Goal: Navigation & Orientation: Go to known website

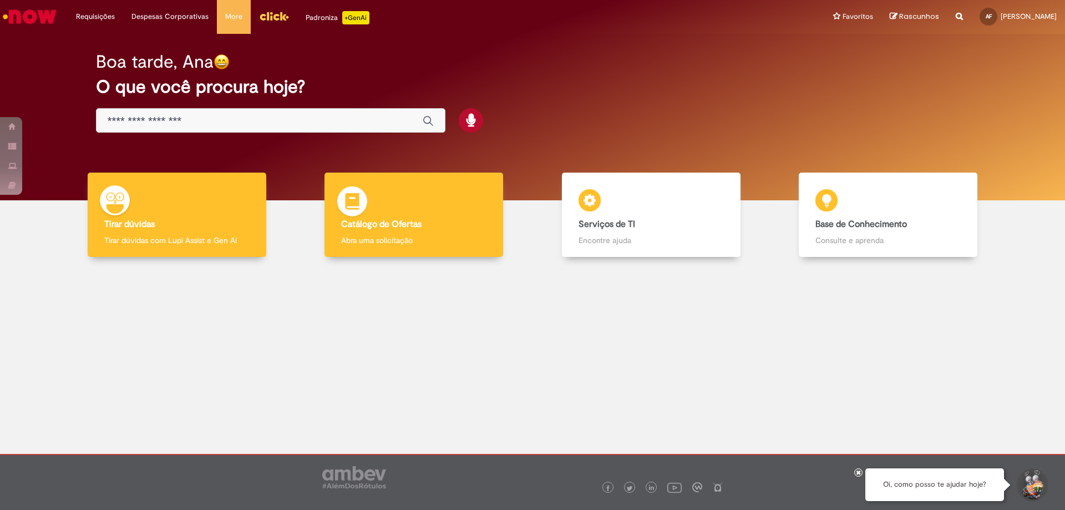
click at [384, 221] on b "Catálogo de Ofertas" at bounding box center [381, 223] width 80 height 11
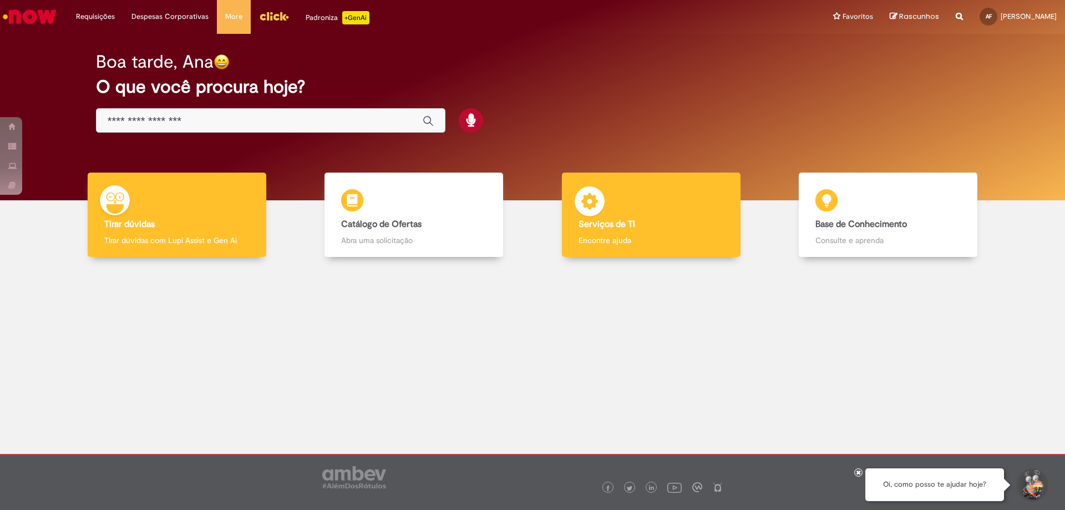
click at [587, 224] on b "Serviços de TI" at bounding box center [606, 223] width 57 height 11
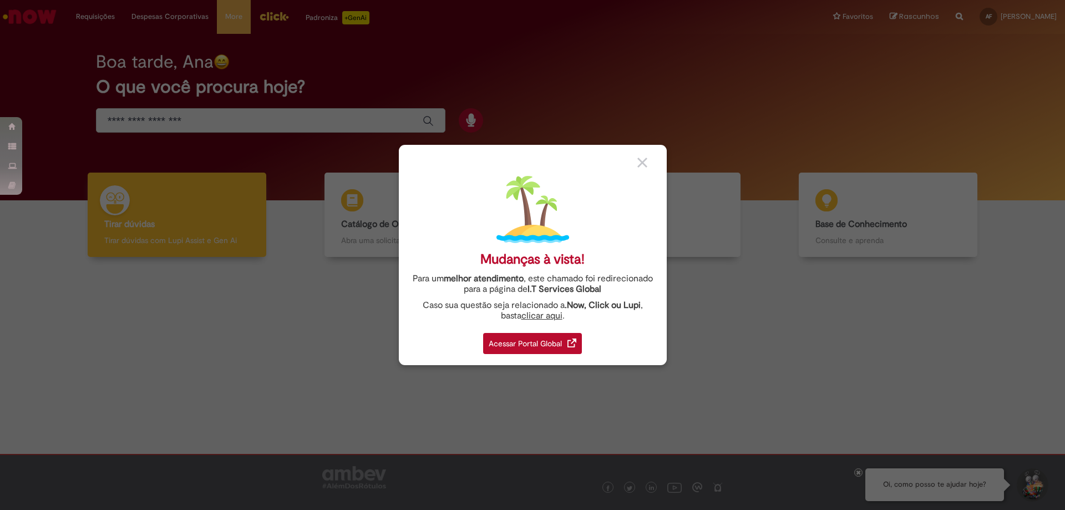
click at [543, 345] on div "Acessar Portal Global" at bounding box center [532, 343] width 99 height 21
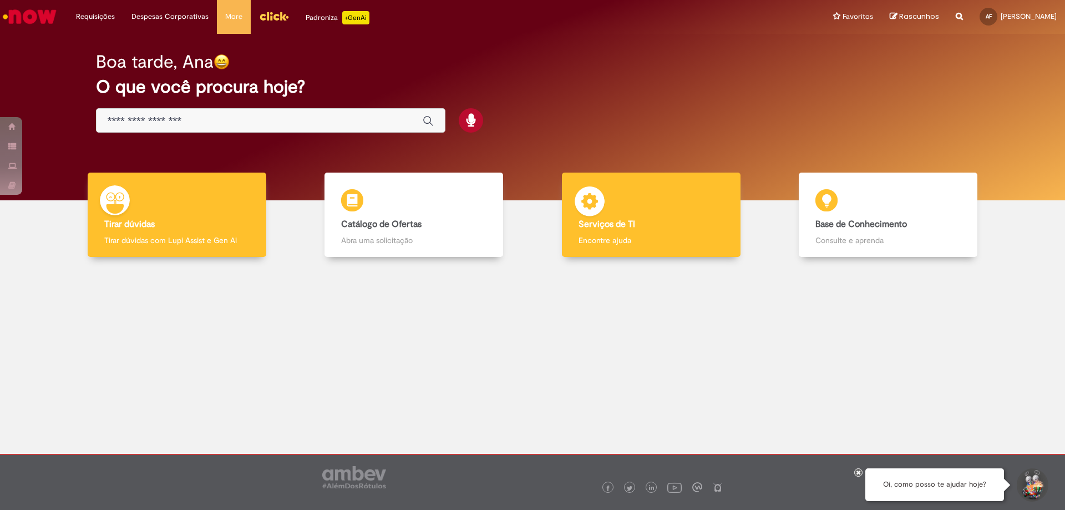
click at [630, 224] on b "Serviços de TI" at bounding box center [606, 223] width 57 height 11
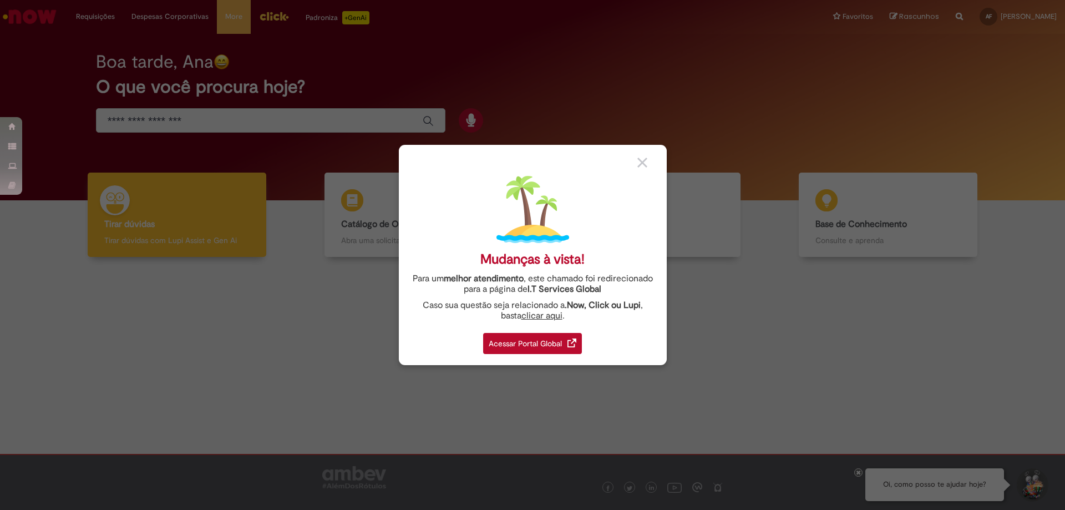
click at [509, 343] on div "Acessar Portal Global" at bounding box center [532, 343] width 99 height 21
